Goal: Navigation & Orientation: Find specific page/section

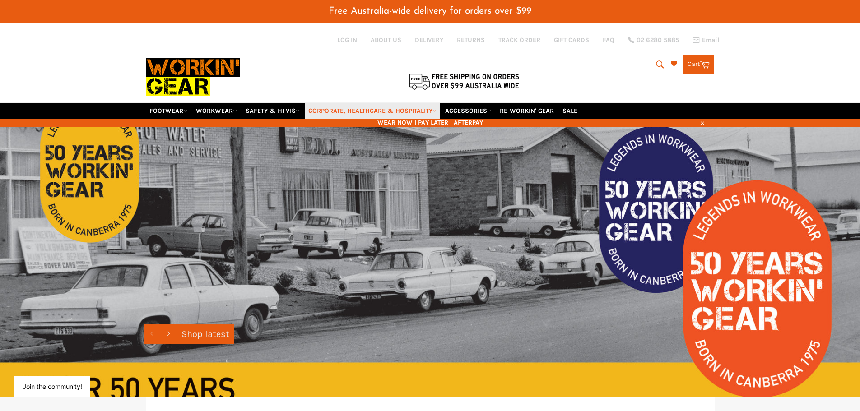
click at [427, 111] on link "CORPORATE, HEALTHCARE & HOSPITALITY" at bounding box center [372, 111] width 135 height 16
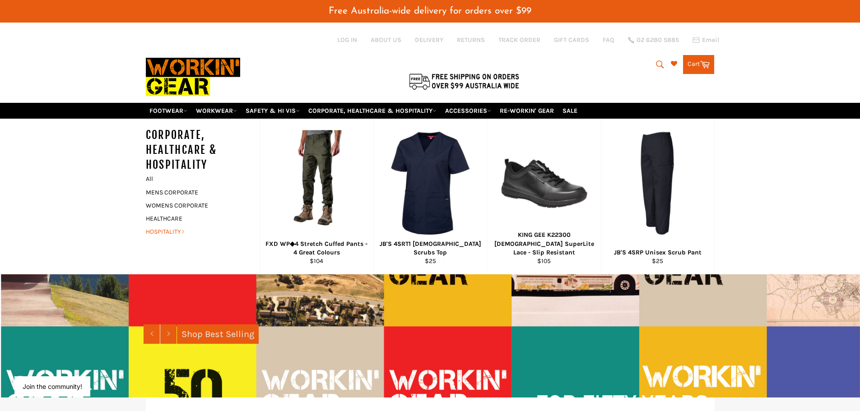
click at [163, 231] on link "HOSPITALITY" at bounding box center [195, 231] width 109 height 13
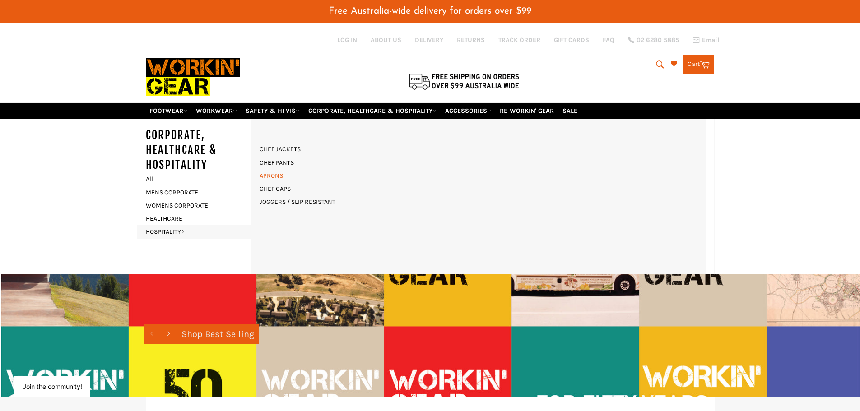
click at [275, 172] on link "APRONS" at bounding box center [271, 175] width 33 height 13
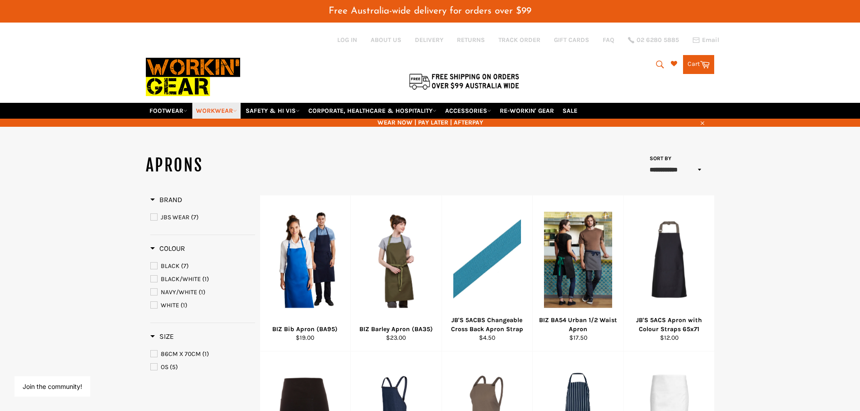
click at [234, 108] on link "WORKWEAR" at bounding box center [216, 111] width 48 height 16
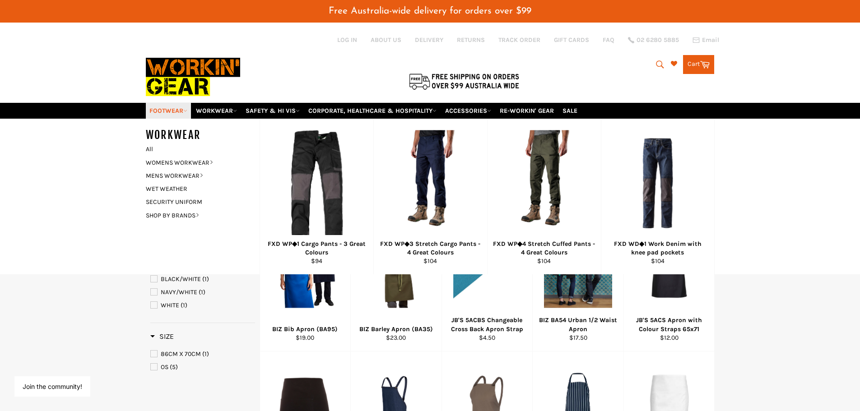
click at [186, 110] on icon at bounding box center [185, 111] width 4 height 4
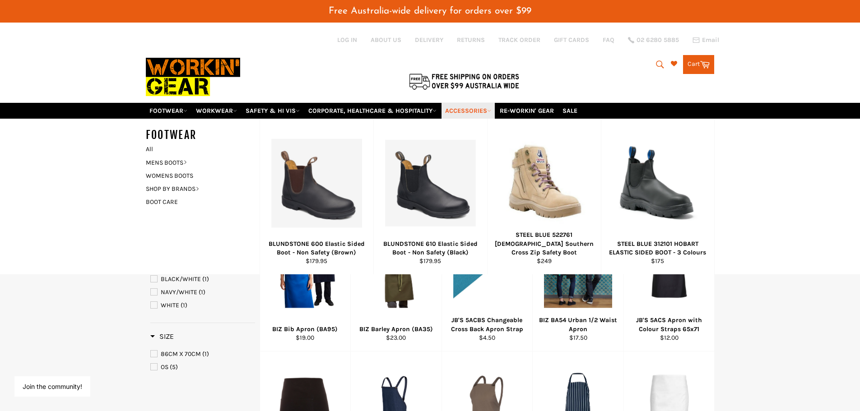
click at [486, 112] on link "ACCESSORIES" at bounding box center [468, 111] width 53 height 16
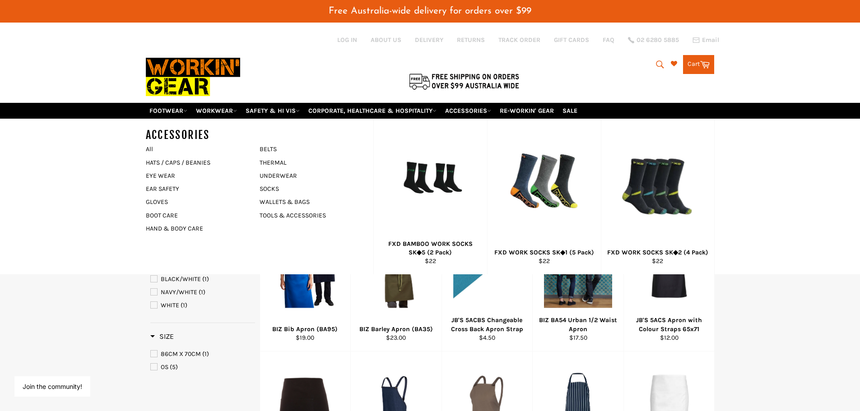
click at [395, 61] on div at bounding box center [335, 62] width 379 height 80
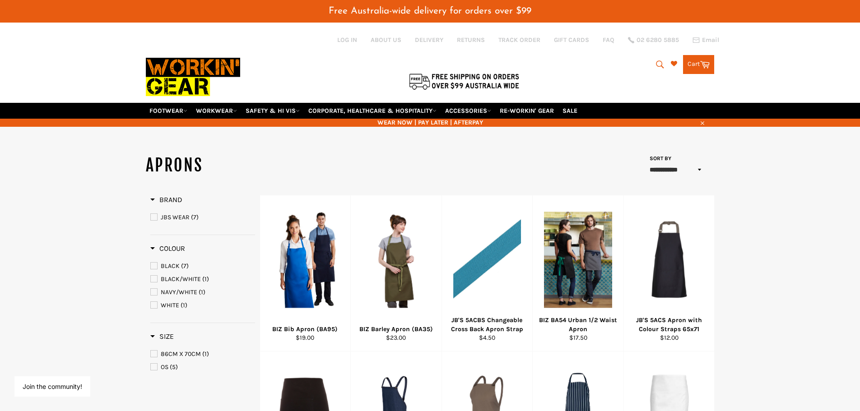
click at [181, 70] on img at bounding box center [193, 76] width 94 height 51
